Goal: Task Accomplishment & Management: Use online tool/utility

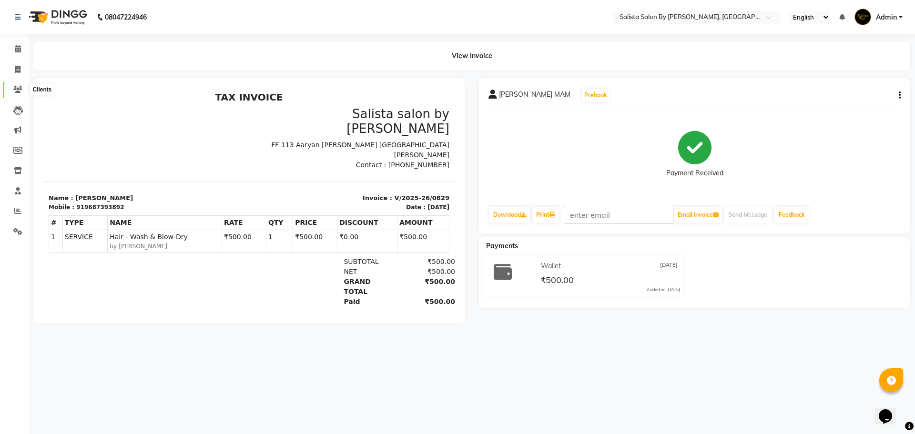
click at [20, 88] on icon at bounding box center [17, 89] width 9 height 7
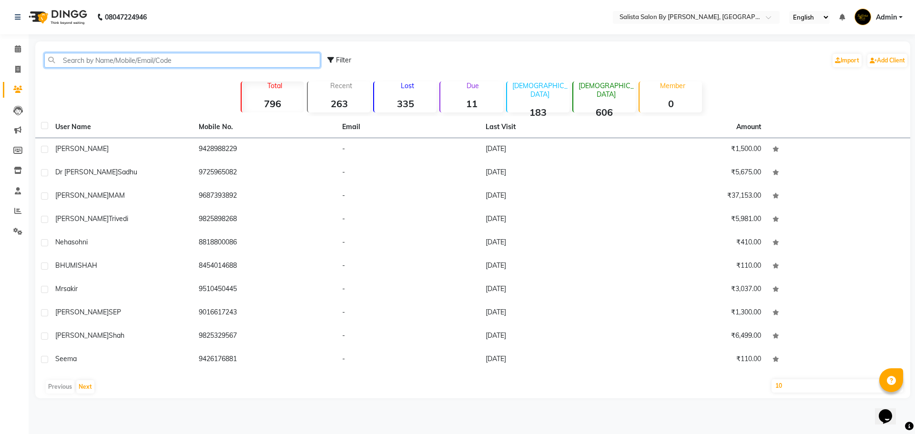
click at [171, 56] on input "text" at bounding box center [182, 60] width 276 height 15
type input "d"
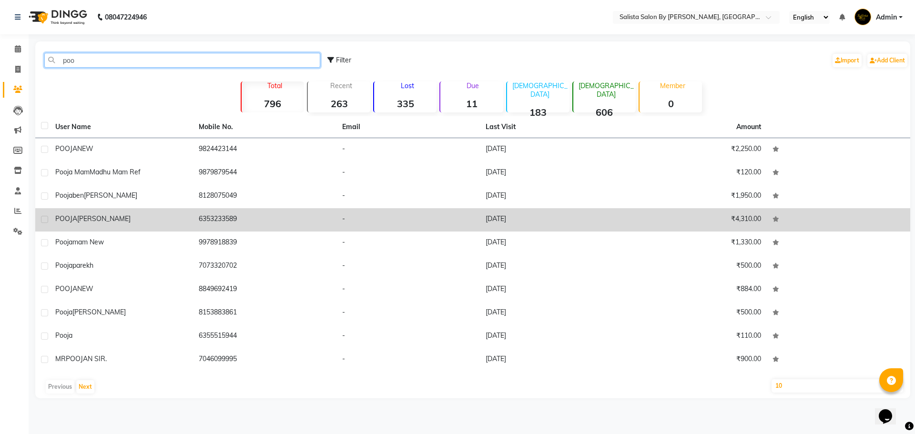
type input "poo"
click at [122, 220] on div "[PERSON_NAME]" at bounding box center [121, 219] width 132 height 10
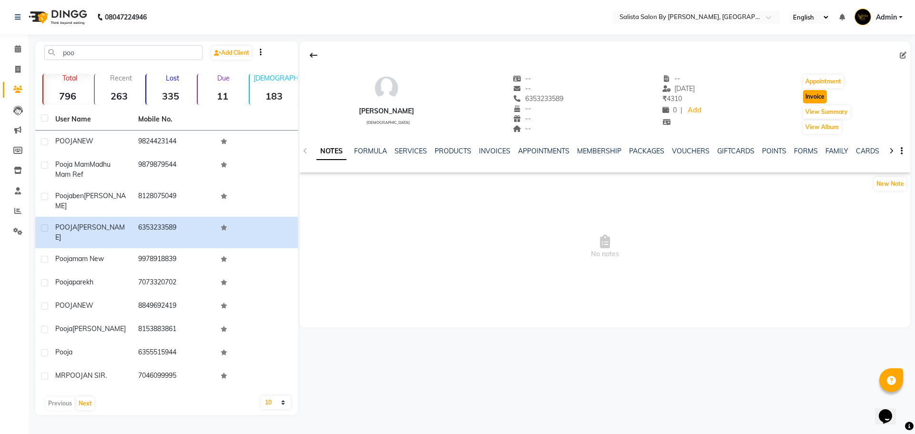
click at [818, 94] on button "Invoice" at bounding box center [815, 96] width 24 height 13
select select "6878"
select select "service"
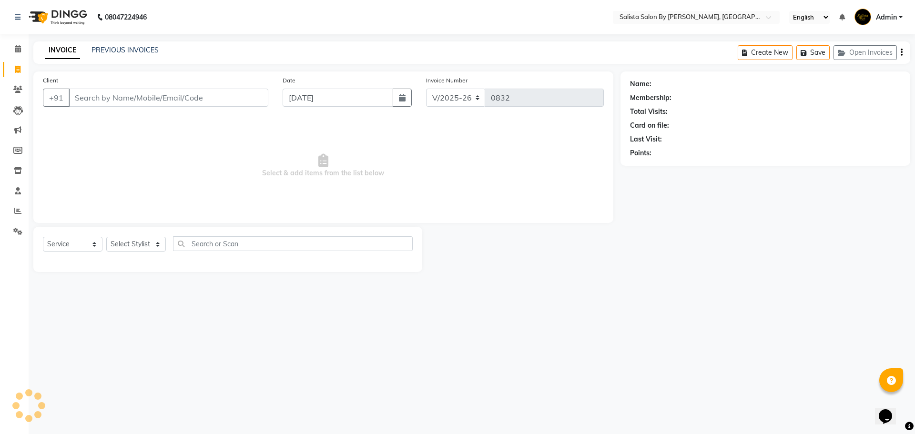
type input "6353233589"
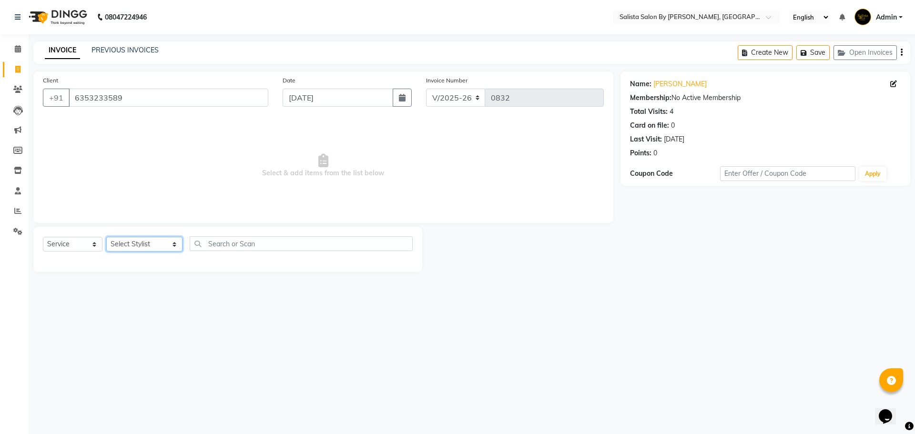
click at [144, 249] on select "Select Stylist AMIT [PERSON_NAME] kantibbai [PERSON_NAME] [PERSON_NAME] [PERSON…" at bounding box center [144, 244] width 76 height 15
select select "71468"
click at [106, 237] on select "Select Stylist AMIT [PERSON_NAME] kantibbai [PERSON_NAME] [PERSON_NAME] [PERSON…" at bounding box center [144, 244] width 76 height 15
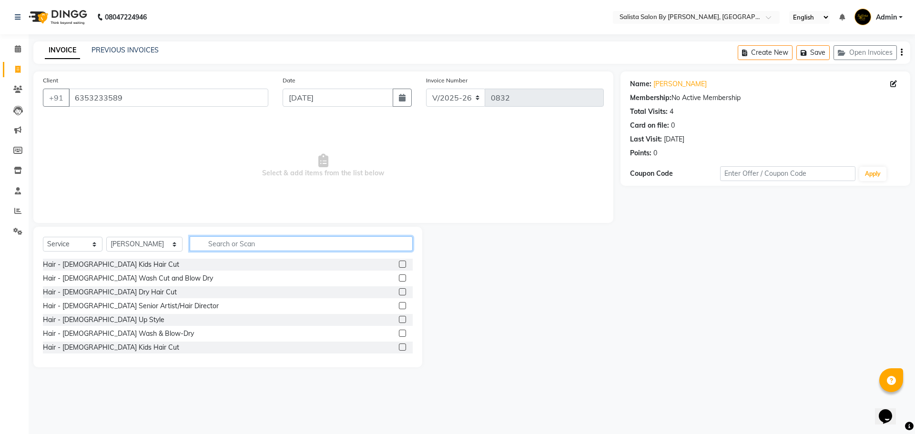
click at [268, 238] on input "text" at bounding box center [301, 243] width 223 height 15
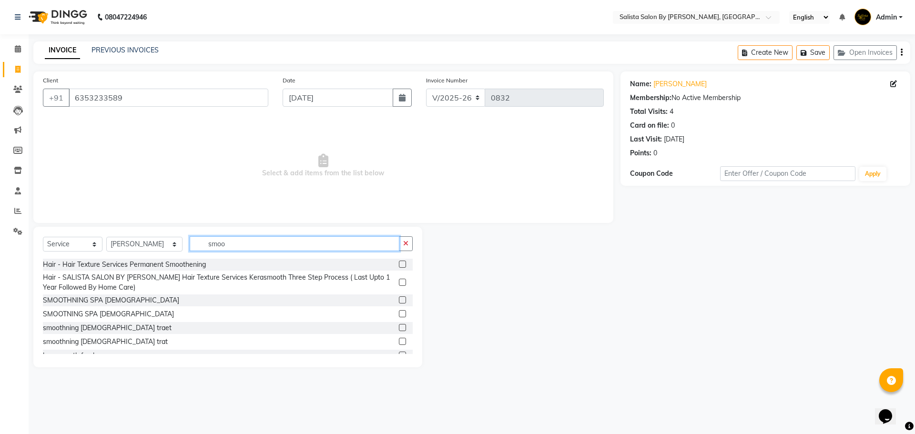
type input "smoo"
click at [399, 299] on label at bounding box center [402, 299] width 7 height 7
click at [399, 299] on input "checkbox" at bounding box center [402, 300] width 6 height 6
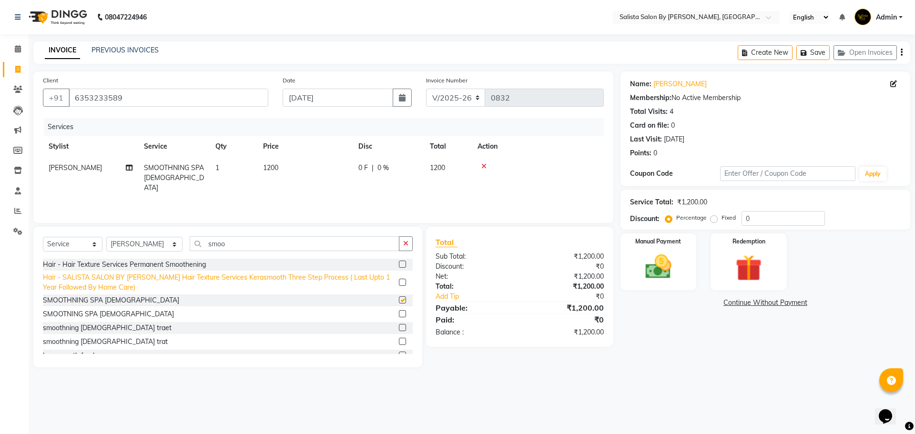
checkbox input "false"
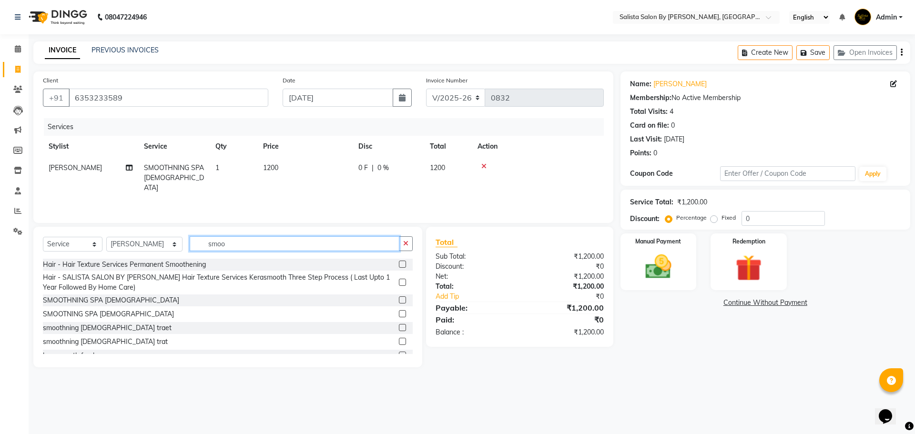
click at [244, 244] on input "smoo" at bounding box center [295, 243] width 210 height 15
type input "s"
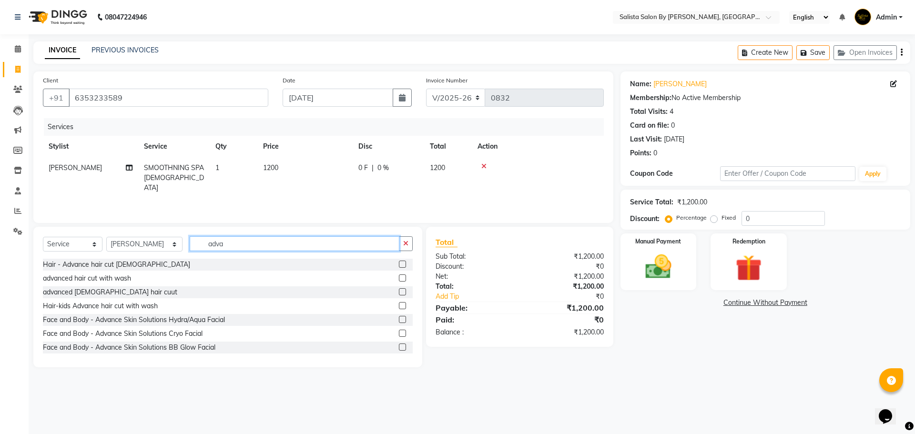
type input "adva"
click at [399, 305] on label at bounding box center [402, 305] width 7 height 7
click at [399, 305] on input "checkbox" at bounding box center [402, 306] width 6 height 6
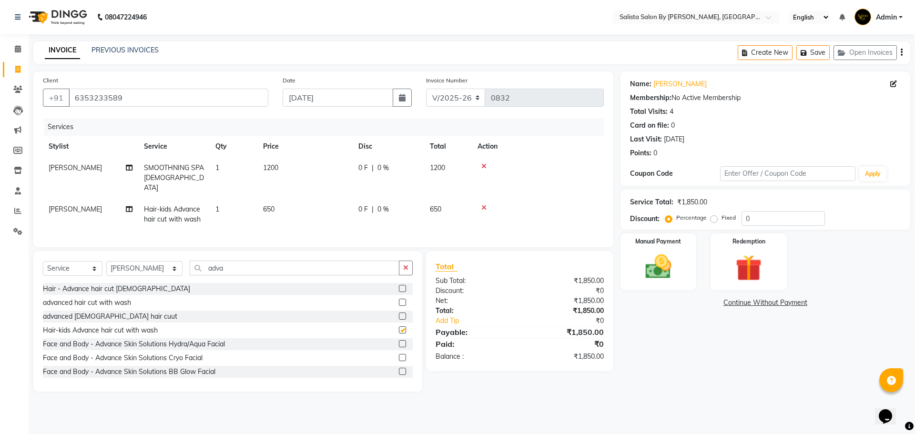
checkbox input "false"
click at [484, 204] on icon at bounding box center [483, 207] width 5 height 7
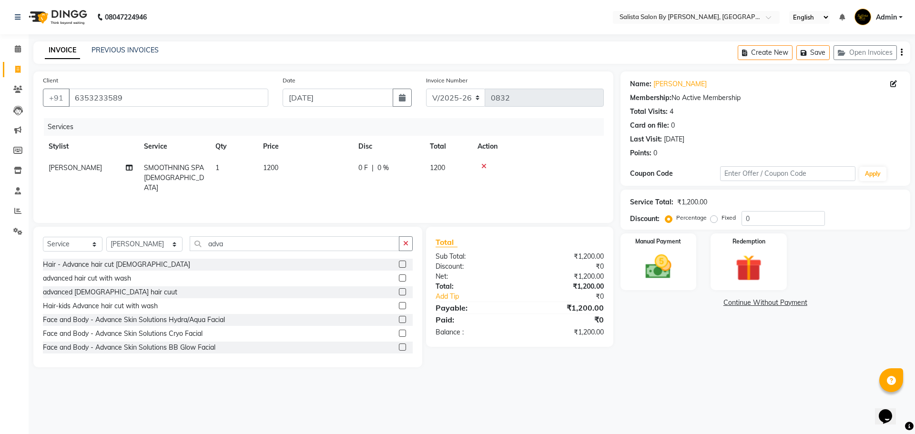
click at [399, 275] on label at bounding box center [402, 277] width 7 height 7
click at [399, 275] on input "checkbox" at bounding box center [402, 278] width 6 height 6
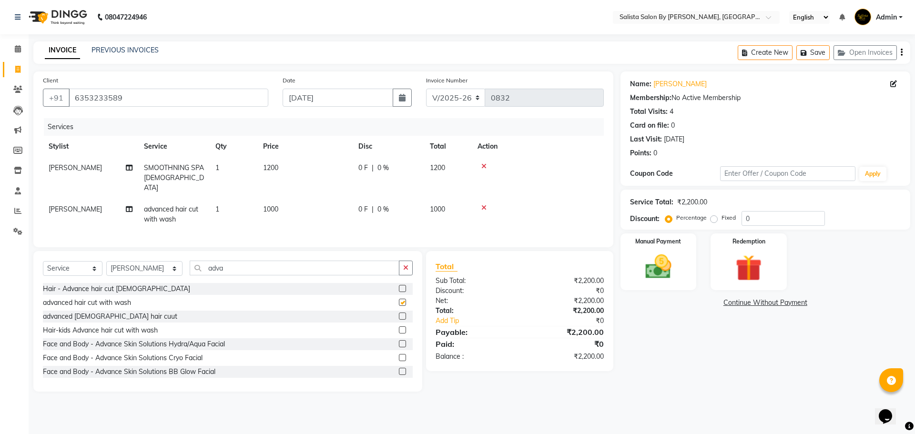
checkbox input "false"
click at [743, 218] on input "0" at bounding box center [783, 218] width 83 height 15
type input "30"
click at [705, 381] on div "Name: [PERSON_NAME] Membership: No Active Membership Total Visits: 4 Card on fi…" at bounding box center [768, 231] width 297 height 320
click at [675, 273] on img at bounding box center [658, 266] width 44 height 31
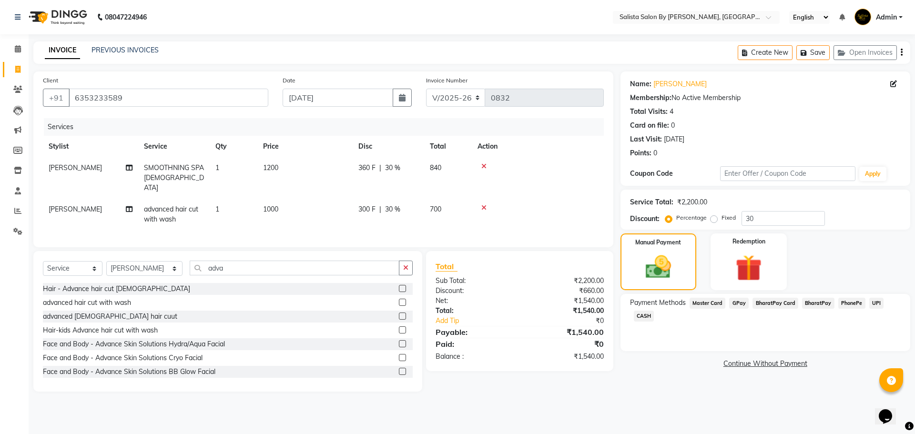
click at [737, 304] on span "GPay" at bounding box center [739, 303] width 20 height 11
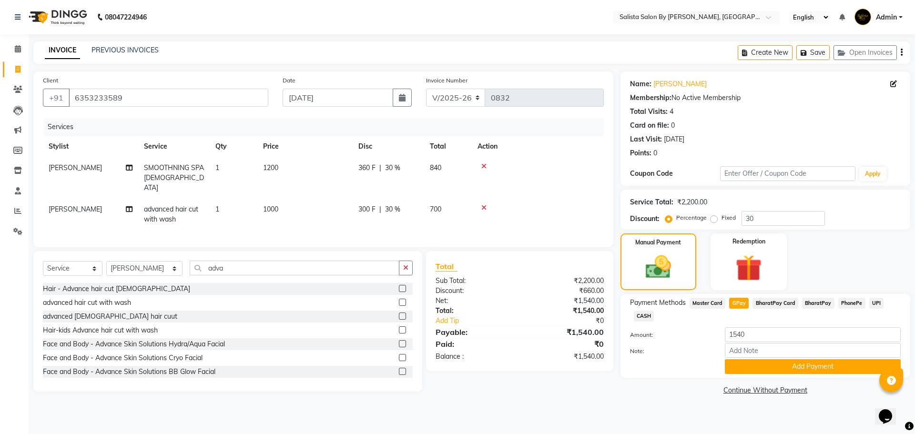
click at [644, 312] on span "CASH" at bounding box center [644, 316] width 20 height 11
click at [753, 363] on button "Add Payment" at bounding box center [813, 366] width 176 height 15
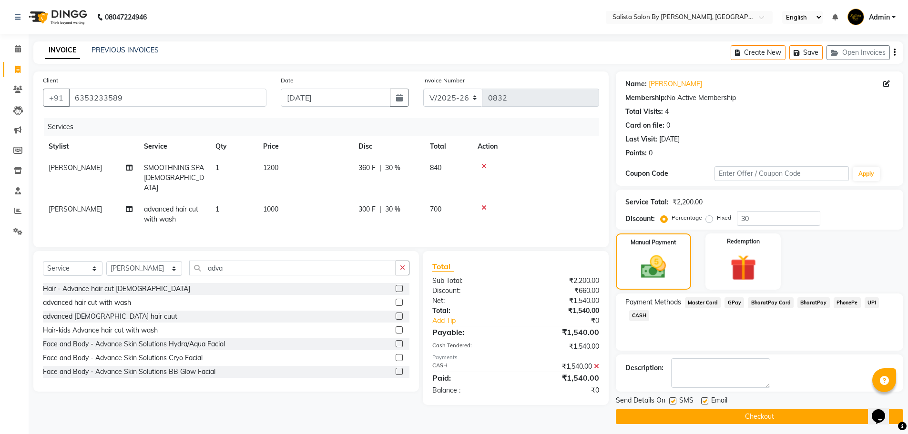
click at [745, 412] on button "Checkout" at bounding box center [759, 416] width 287 height 15
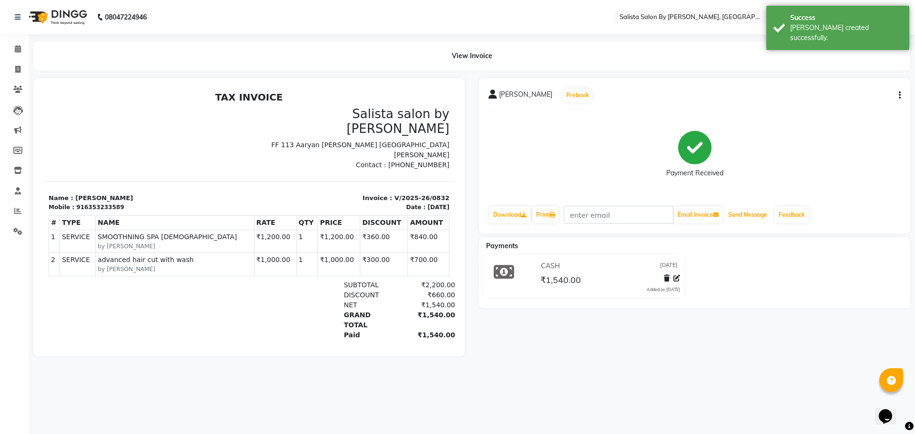
drag, startPoint x: 756, startPoint y: 212, endPoint x: 748, endPoint y: 205, distance: 10.9
click at [756, 212] on button "Send Message" at bounding box center [747, 215] width 47 height 16
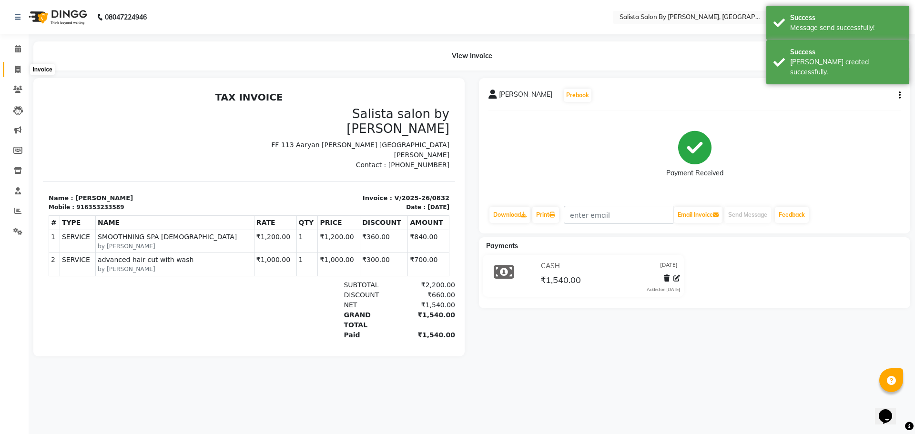
click at [16, 70] on icon at bounding box center [17, 69] width 5 height 7
select select "service"
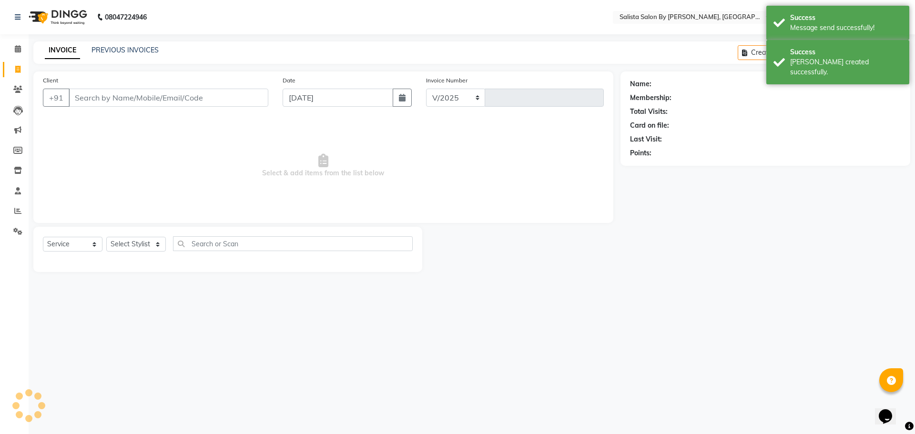
select select "6878"
type input "0833"
click at [124, 55] on div "PREVIOUS INVOICES" at bounding box center [124, 50] width 67 height 10
click at [128, 48] on link "PREVIOUS INVOICES" at bounding box center [124, 50] width 67 height 9
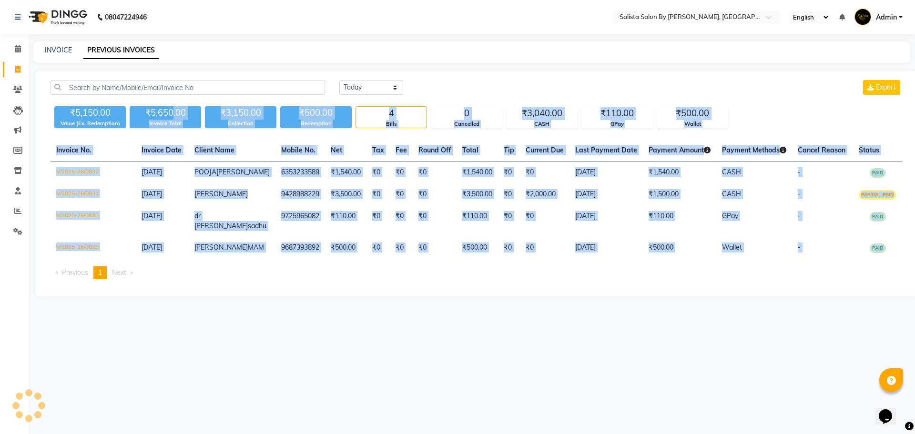
drag, startPoint x: 208, startPoint y: 238, endPoint x: 331, endPoint y: 457, distance: 250.3
click at [331, 434] on html "08047224946 Select Location × Salista Salon By [PERSON_NAME], Club O7 Road [PER…" at bounding box center [457, 217] width 915 height 434
click at [508, 390] on div "08047224946 Select Location × Salista Salon By [PERSON_NAME], Club O7 Road [PER…" at bounding box center [457, 217] width 915 height 434
